Goal: Task Accomplishment & Management: Use online tool/utility

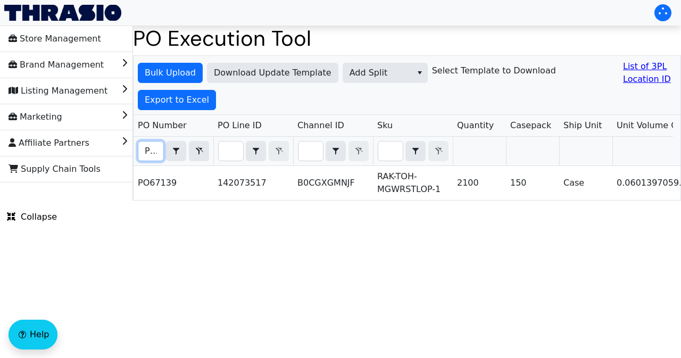
scroll to position [0, 23]
drag, startPoint x: 143, startPoint y: 149, endPoint x: 160, endPoint y: 150, distance: 17.6
click at [160, 150] on input "PO67139" at bounding box center [150, 151] width 25 height 19
paste input "066"
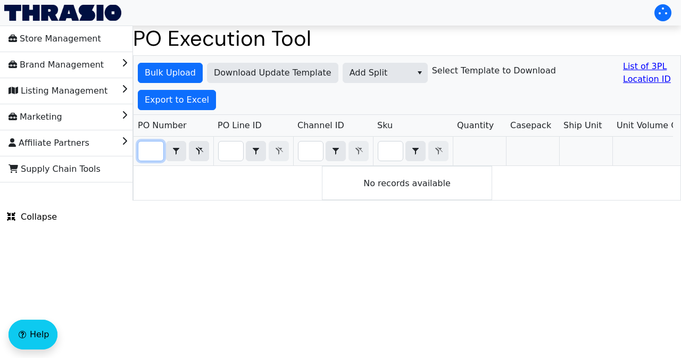
type input "PO67066"
click at [161, 69] on span "Bulk Upload" at bounding box center [170, 72] width 51 height 13
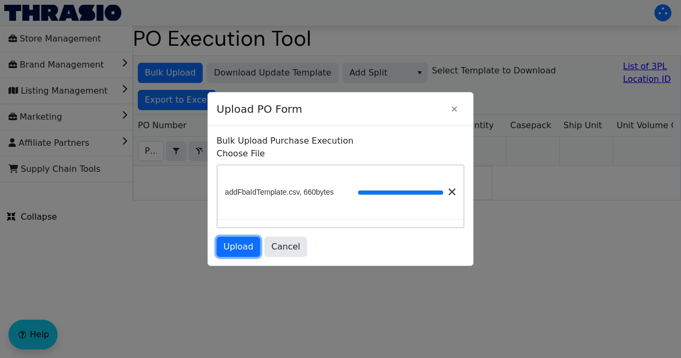
click at [247, 247] on span "Upload" at bounding box center [238, 246] width 30 height 13
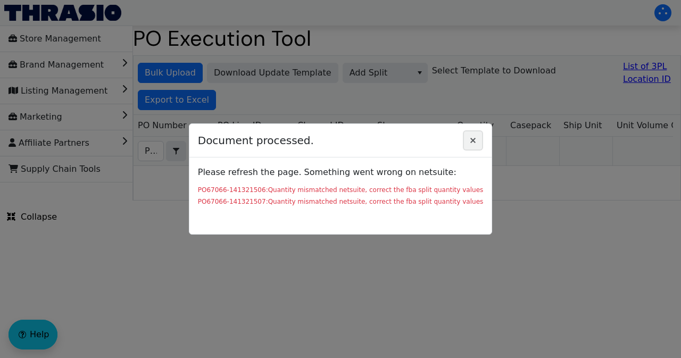
click at [470, 140] on icon "Close" at bounding box center [472, 140] width 5 height 5
click at [424, 272] on div at bounding box center [340, 179] width 681 height 358
click at [469, 144] on icon "Close" at bounding box center [473, 140] width 13 height 9
drag, startPoint x: 471, startPoint y: 137, endPoint x: 419, endPoint y: 138, distance: 52.1
click at [471, 138] on icon "Close" at bounding box center [473, 140] width 13 height 9
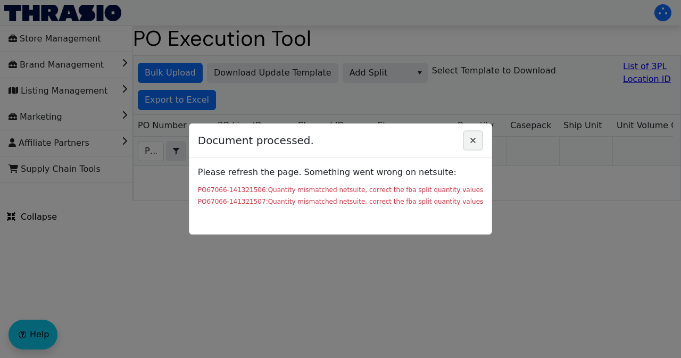
click at [473, 137] on icon "Close" at bounding box center [473, 140] width 13 height 9
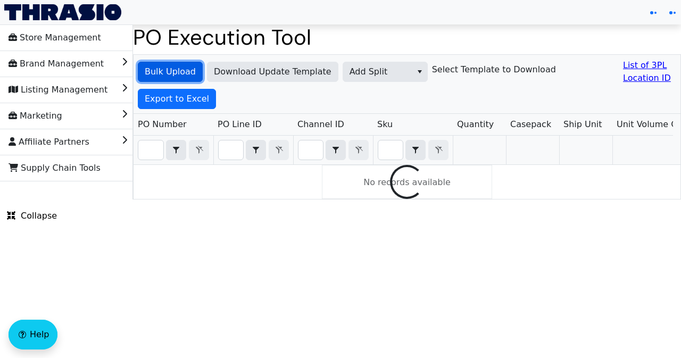
click at [179, 71] on span "Bulk Upload" at bounding box center [170, 71] width 51 height 13
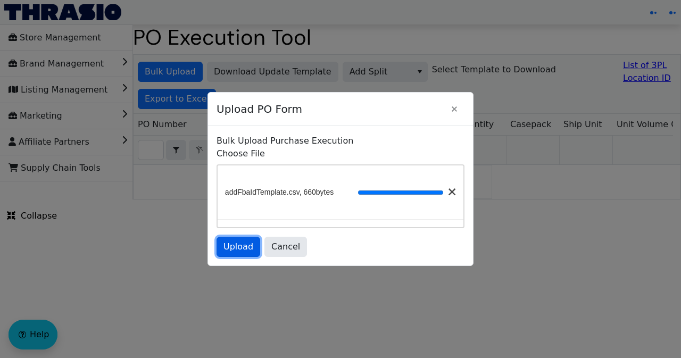
click at [236, 254] on button "Upload" at bounding box center [239, 247] width 44 height 20
